Goal: Transaction & Acquisition: Subscribe to service/newsletter

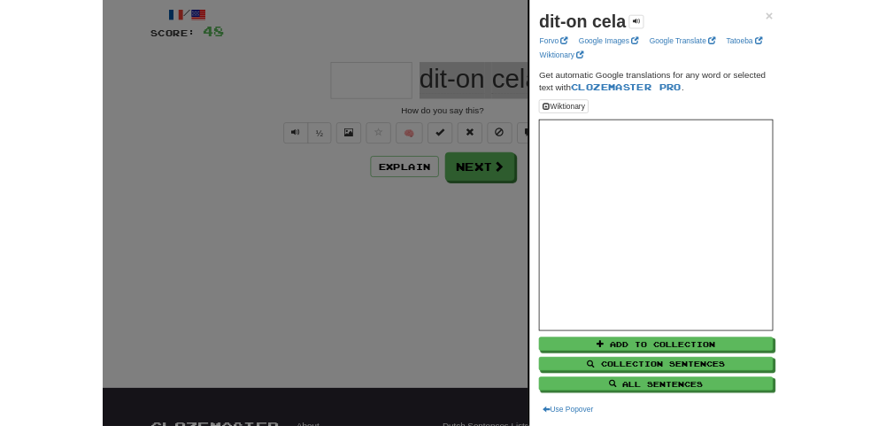
scroll to position [98, 0]
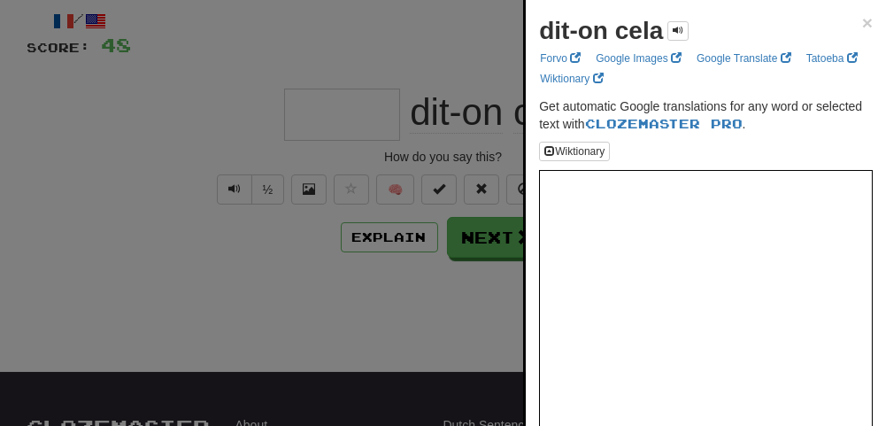
click at [156, 225] on div at bounding box center [443, 213] width 886 height 426
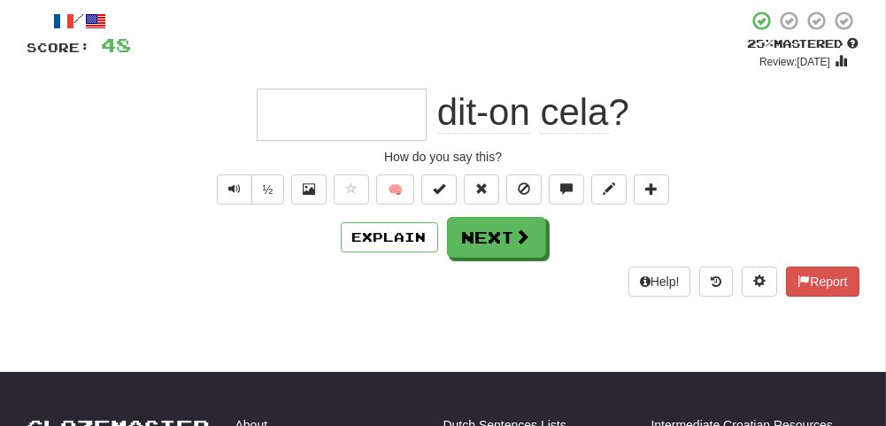
click at [345, 113] on input "text" at bounding box center [342, 115] width 170 height 52
type input "*******"
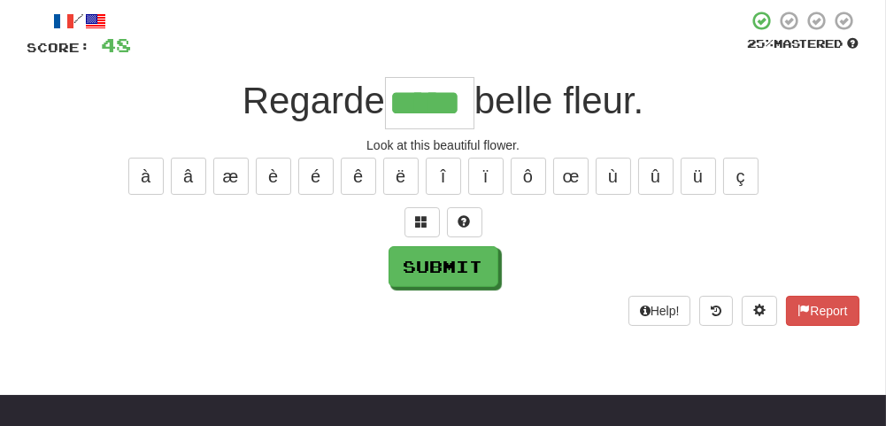
type input "*****"
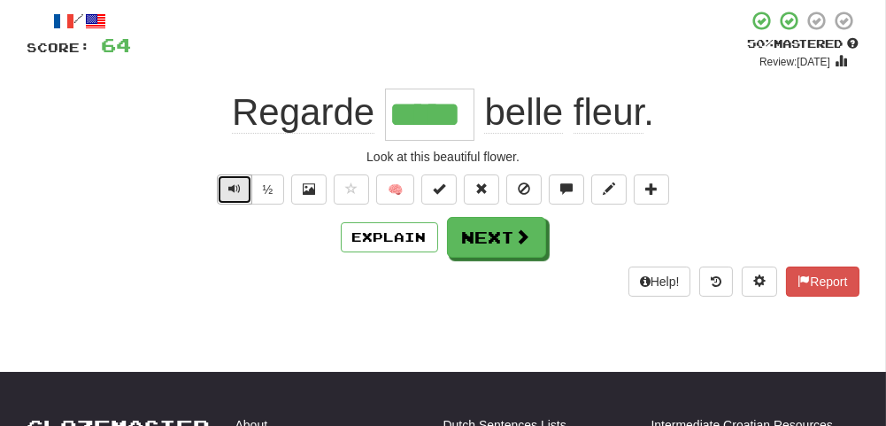
click at [232, 190] on span "Text-to-speech controls" at bounding box center [234, 188] width 12 height 12
click at [237, 192] on span "Text-to-speech controls" at bounding box center [234, 188] width 12 height 12
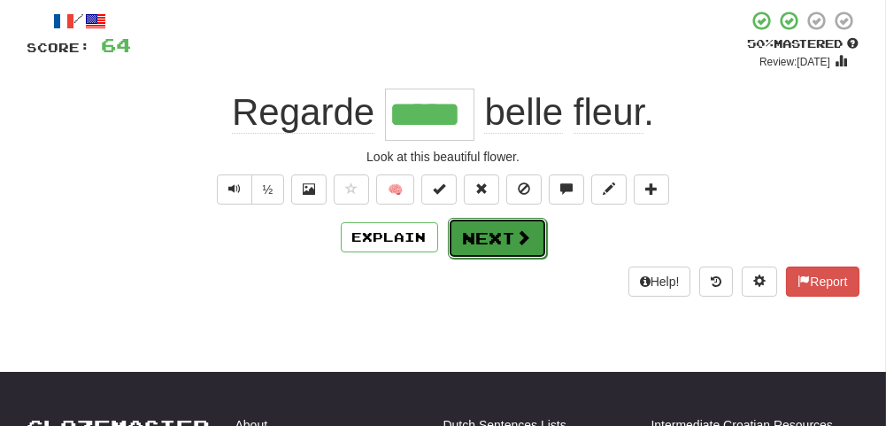
click at [510, 227] on button "Next" at bounding box center [497, 238] width 99 height 41
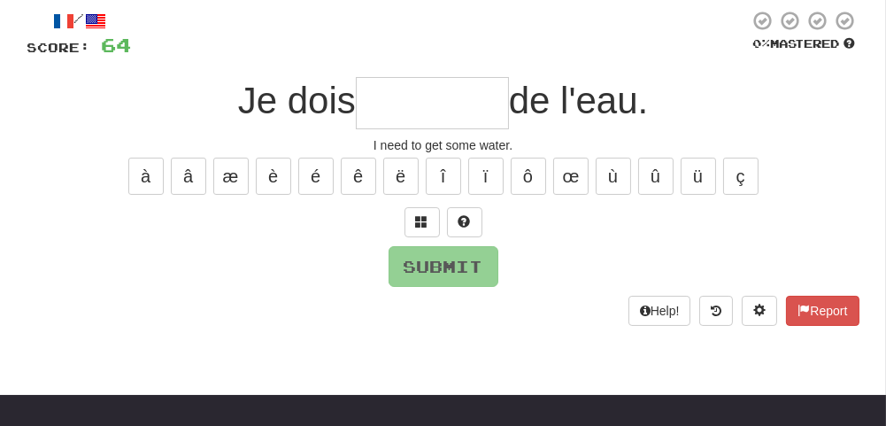
click at [440, 108] on input "text" at bounding box center [432, 103] width 153 height 52
type input "********"
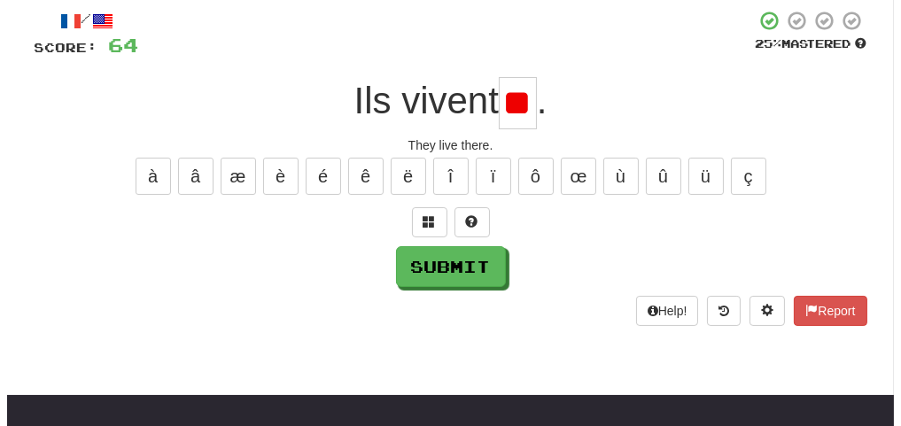
scroll to position [0, 0]
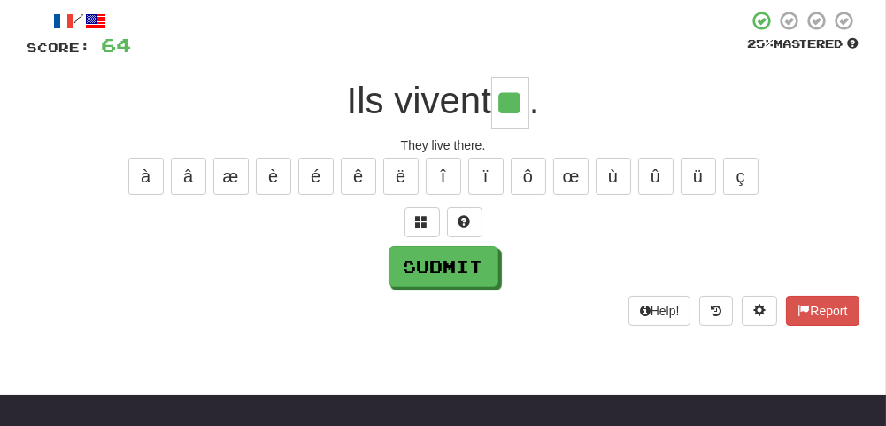
type input "**"
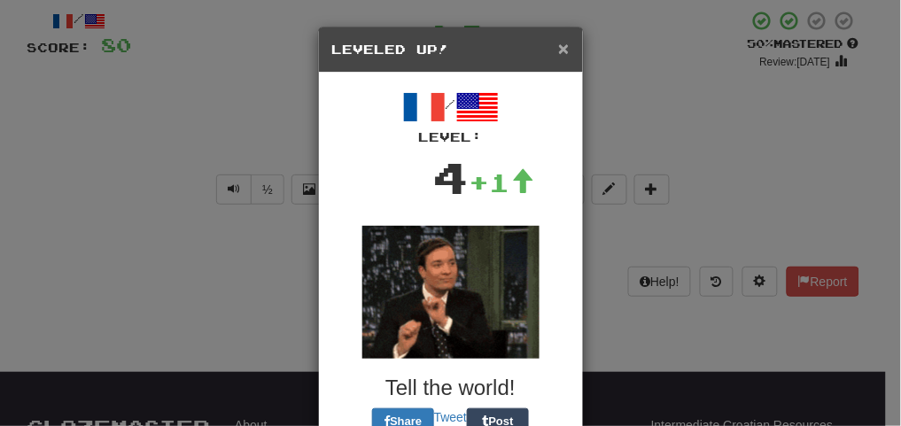
click at [558, 54] on span "×" at bounding box center [563, 48] width 11 height 20
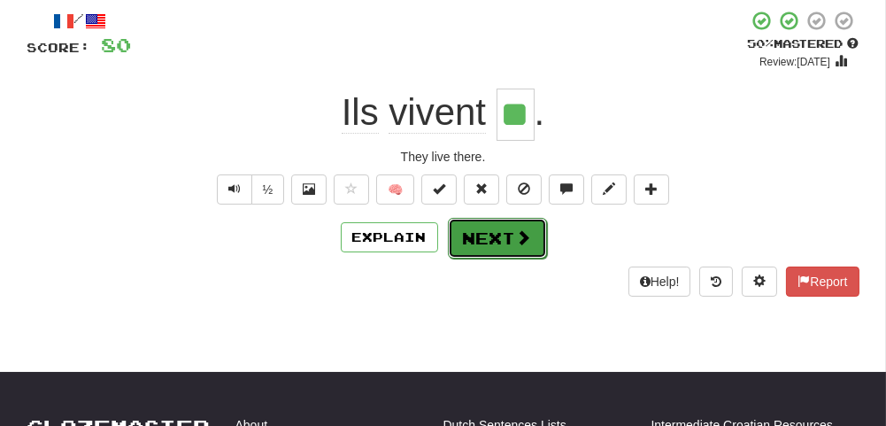
click at [522, 244] on span at bounding box center [524, 237] width 16 height 16
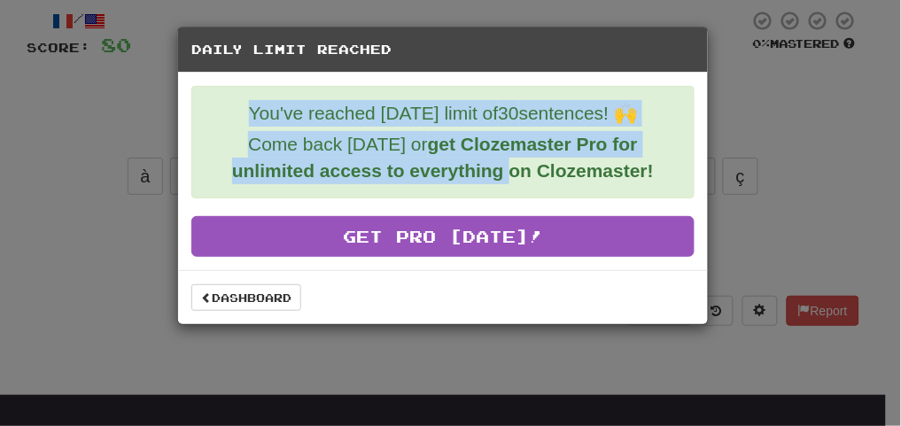
drag, startPoint x: 242, startPoint y: 108, endPoint x: 507, endPoint y: 166, distance: 271.8
click at [507, 166] on div "You've reached [DATE] limit of 30 sentences! 🙌 Come back [DATE] or get Clozemas…" at bounding box center [442, 142] width 503 height 112
click at [507, 166] on strong "get Clozemaster Pro for unlimited access to everything on Clozemaster!" at bounding box center [443, 157] width 422 height 47
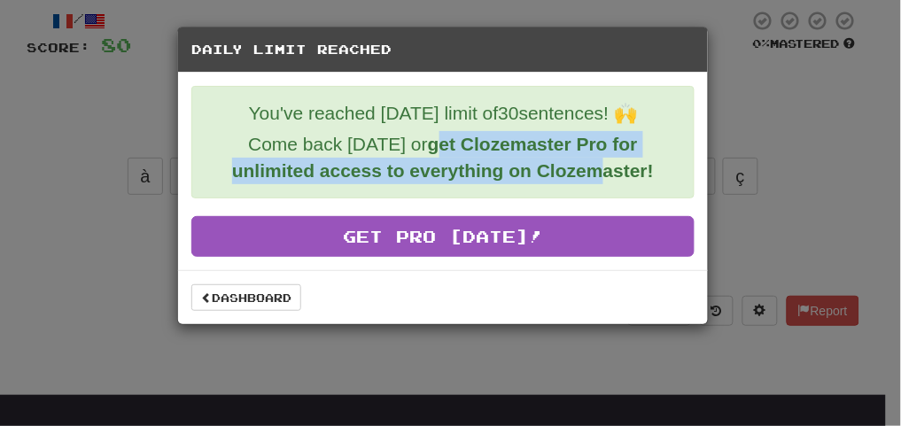
drag, startPoint x: 457, startPoint y: 140, endPoint x: 635, endPoint y: 172, distance: 180.8
click at [629, 171] on strong "get Clozemaster Pro for unlimited access to everything on Clozemaster!" at bounding box center [443, 157] width 422 height 47
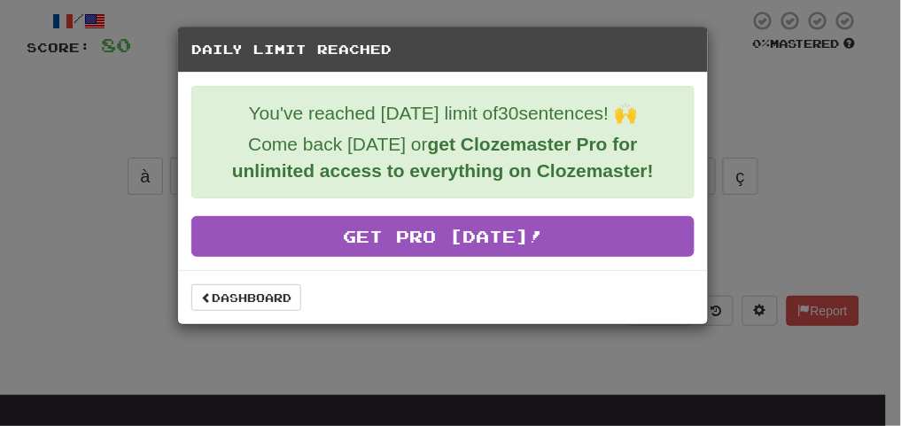
click at [635, 172] on strong "get Clozemaster Pro for unlimited access to everything on Clozemaster!" at bounding box center [443, 157] width 422 height 47
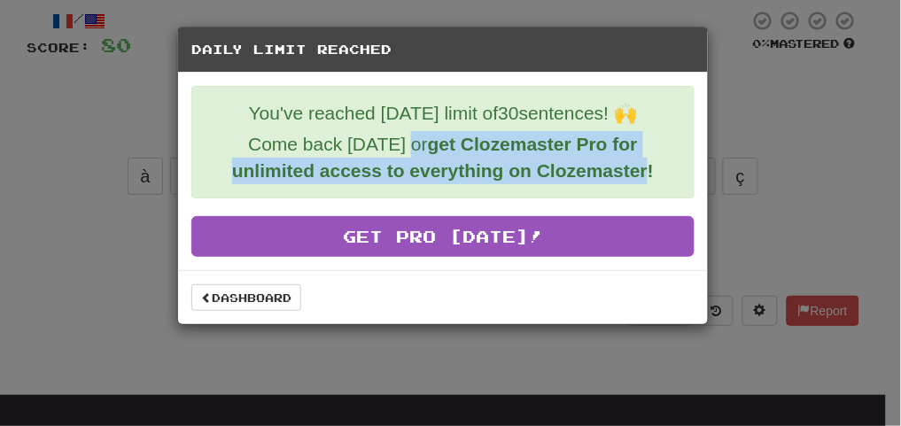
drag, startPoint x: 646, startPoint y: 182, endPoint x: 455, endPoint y: 143, distance: 195.2
click at [437, 145] on p "Come back [DATE] or get Clozemaster Pro for unlimited access to everything on C…" at bounding box center [442, 157] width 475 height 53
click at [456, 143] on strong "get Clozemaster Pro for unlimited access to everything on Clozemaster!" at bounding box center [443, 157] width 422 height 47
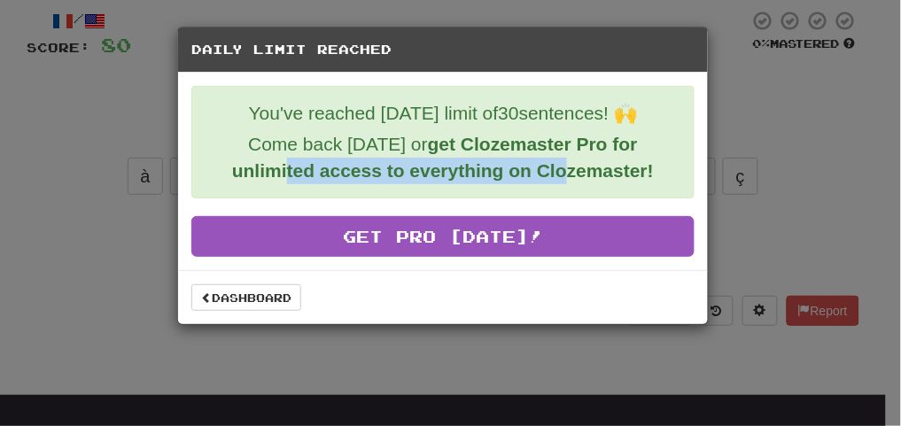
drag, startPoint x: 289, startPoint y: 166, endPoint x: 588, endPoint y: 173, distance: 299.4
click at [580, 175] on strong "get Clozemaster Pro for unlimited access to everything on Clozemaster!" at bounding box center [443, 157] width 422 height 47
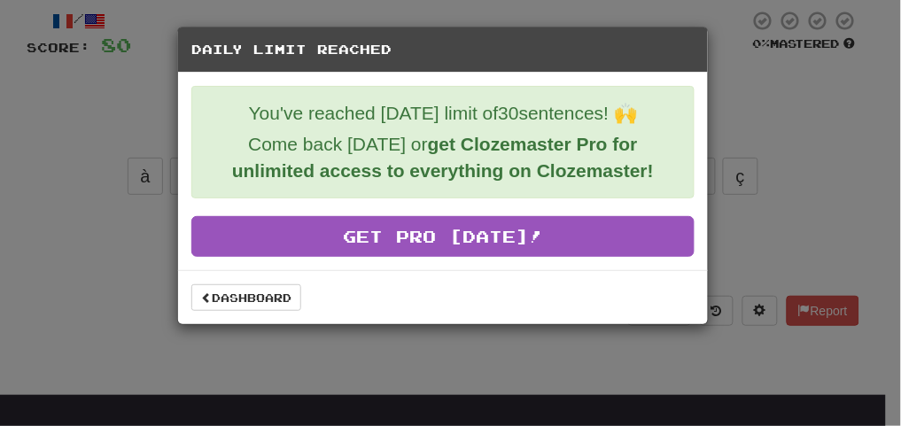
drag, startPoint x: 588, startPoint y: 173, endPoint x: 627, endPoint y: 173, distance: 39.0
click at [589, 173] on strong "get Clozemaster Pro for unlimited access to everything on Clozemaster!" at bounding box center [443, 157] width 422 height 47
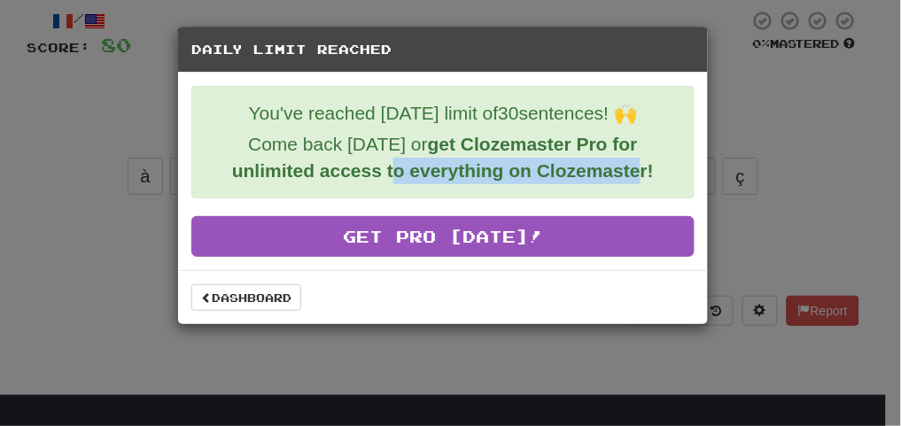
drag, startPoint x: 636, startPoint y: 173, endPoint x: 395, endPoint y: 192, distance: 241.7
click at [395, 192] on div "You've reached [DATE] limit of 30 sentences! 🙌 Come back [DATE] or get Clozemas…" at bounding box center [442, 142] width 503 height 112
click at [398, 195] on div "You've reached [DATE] limit of 30 sentences! 🙌 Come back [DATE] or get Clozemas…" at bounding box center [442, 142] width 503 height 112
click at [402, 177] on strong "get Clozemaster Pro for unlimited access to everything on Clozemaster!" at bounding box center [443, 157] width 422 height 47
drag, startPoint x: 339, startPoint y: 173, endPoint x: 636, endPoint y: 178, distance: 296.7
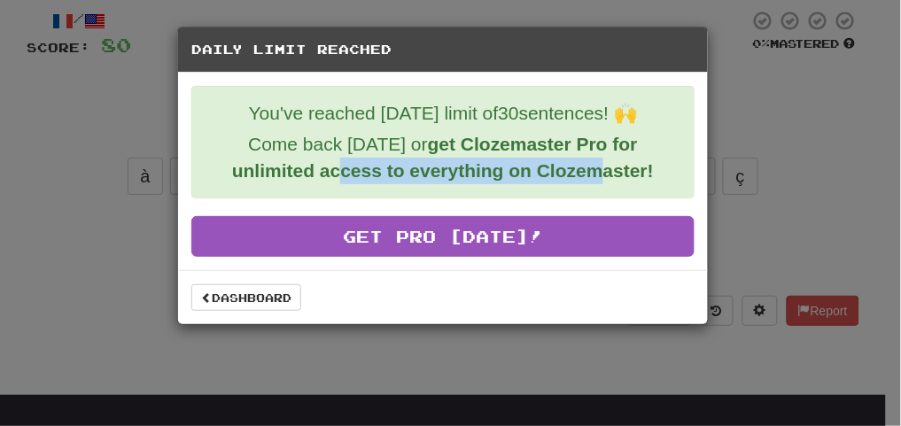
click at [631, 178] on strong "get Clozemaster Pro for unlimited access to everything on Clozemaster!" at bounding box center [443, 157] width 422 height 47
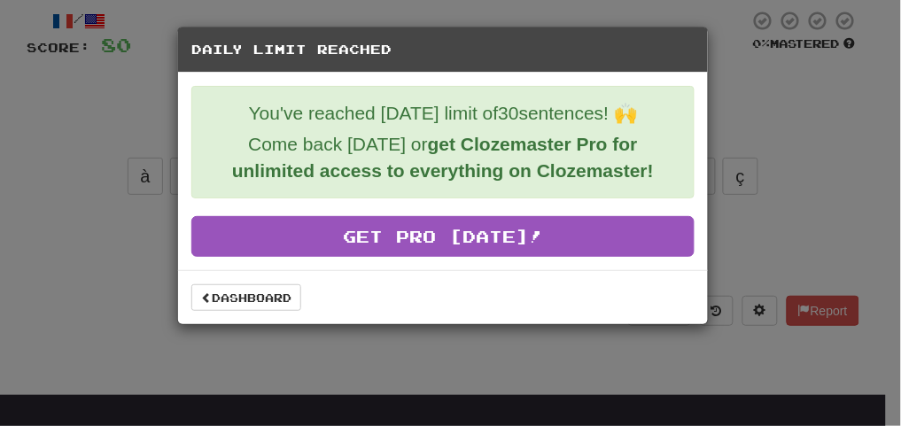
click at [636, 178] on strong "get Clozemaster Pro for unlimited access to everything on Clozemaster!" at bounding box center [443, 157] width 422 height 47
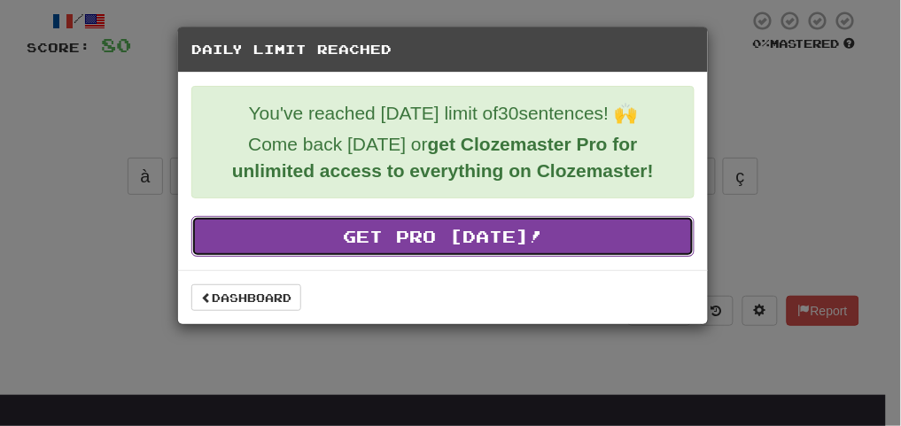
click at [373, 244] on link "Get Pro [DATE]!" at bounding box center [442, 236] width 503 height 41
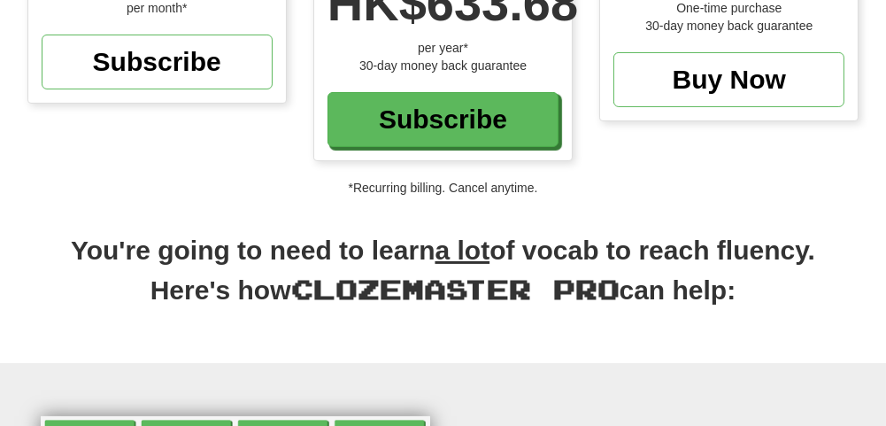
scroll to position [546, 0]
